Goal: Transaction & Acquisition: Purchase product/service

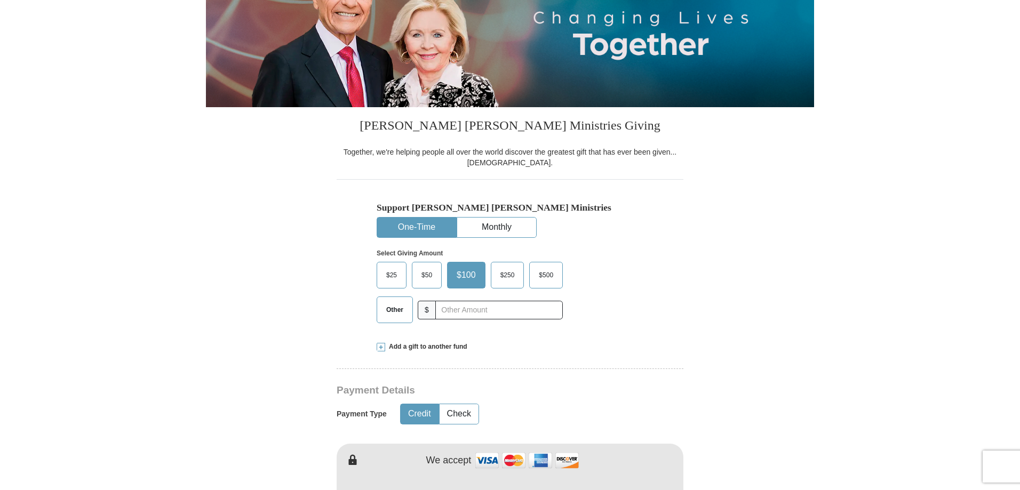
click at [422, 270] on span "$50" at bounding box center [426, 275] width 21 height 16
click at [0, 0] on input "$50" at bounding box center [0, 0] width 0 height 0
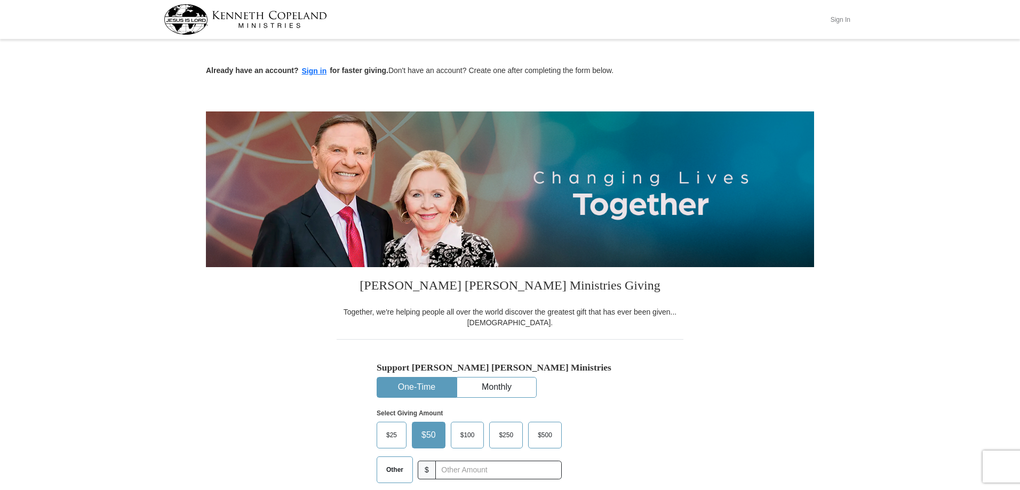
click at [841, 18] on button "Sign In" at bounding box center [840, 19] width 32 height 17
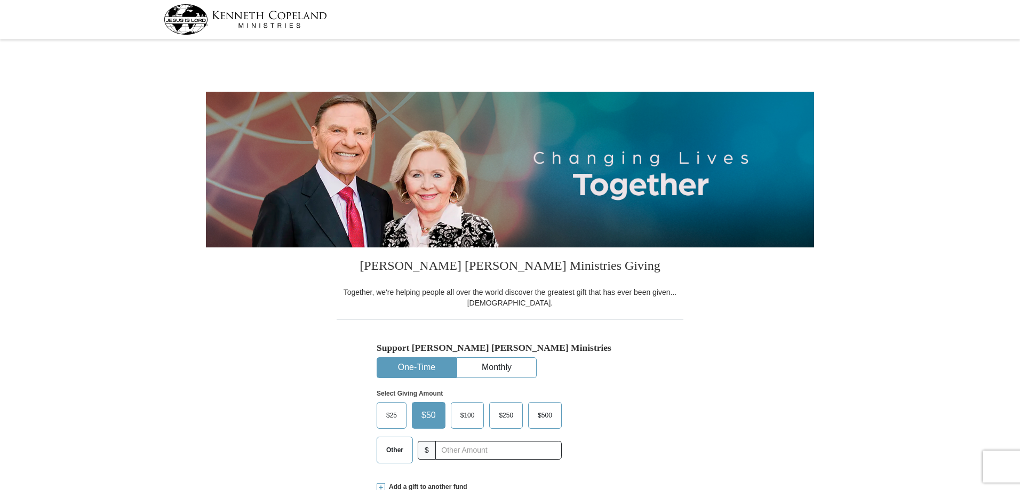
select select "CA"
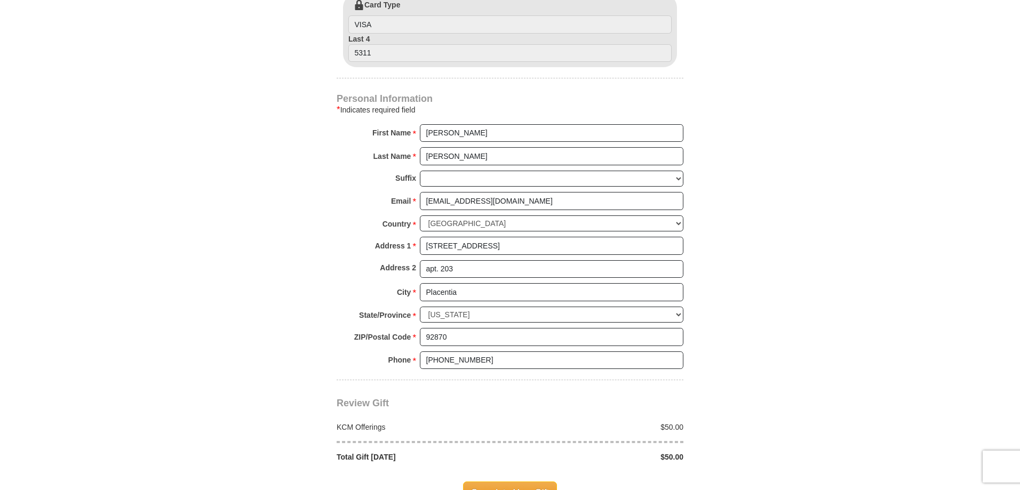
scroll to position [640, 0]
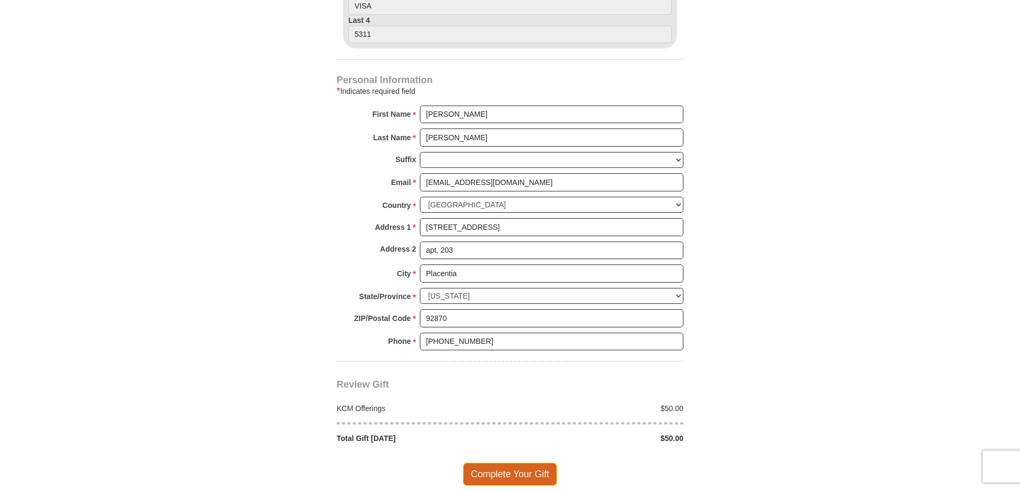
click at [522, 469] on span "Complete Your Gift" at bounding box center [510, 474] width 94 height 22
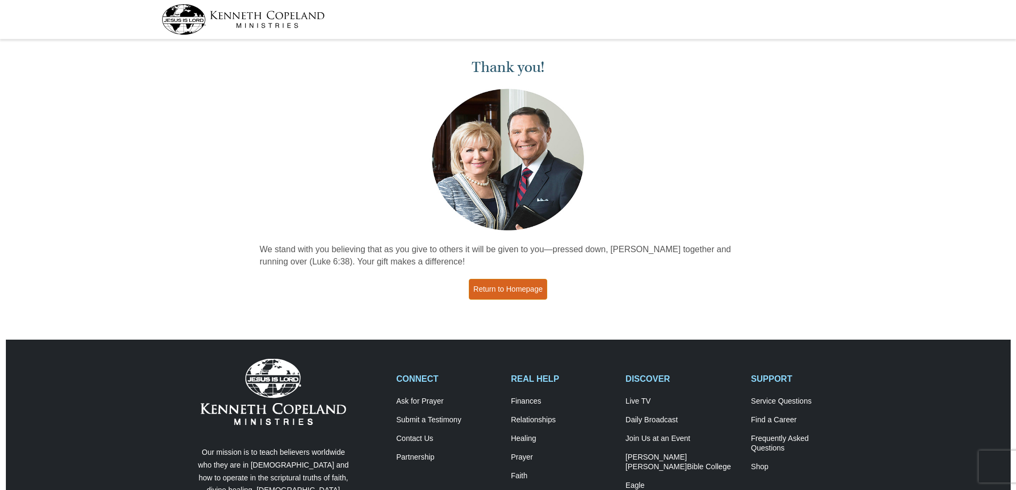
click at [509, 285] on link "Return to Homepage" at bounding box center [508, 289] width 79 height 21
